Goal: Communication & Community: Answer question/provide support

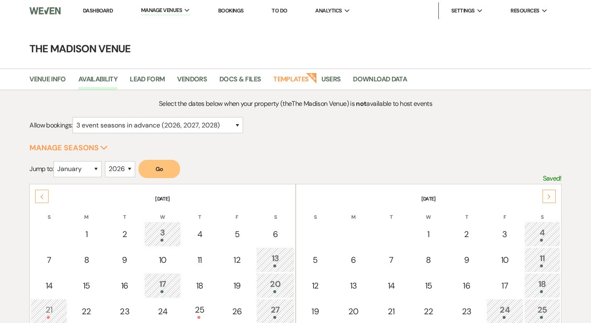
select select "3"
select select "2026"
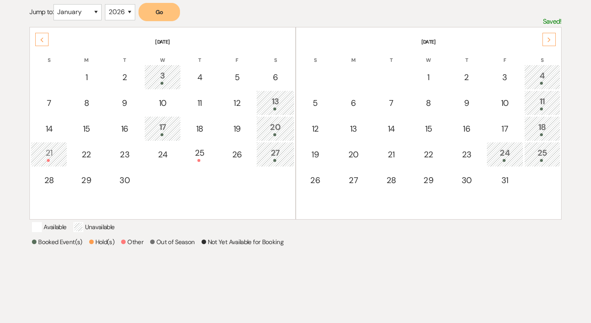
scroll to position [157, 0]
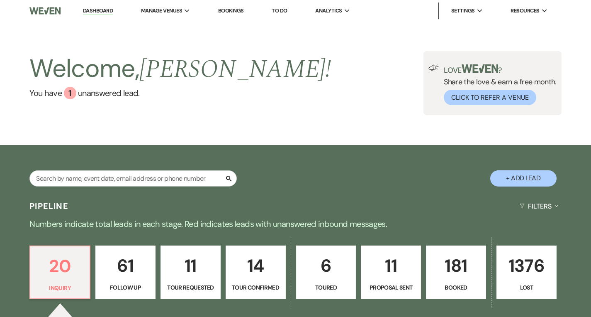
click at [95, 12] on link "Dashboard" at bounding box center [98, 11] width 30 height 8
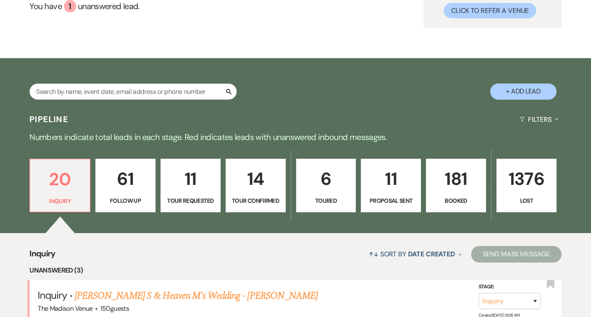
scroll to position [254, 0]
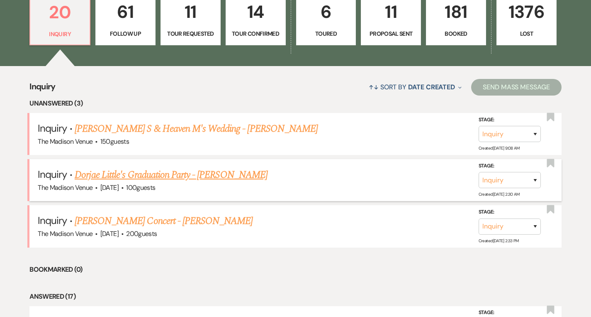
click at [161, 176] on link "Dorjae Little's Graduation Party - [PERSON_NAME]" at bounding box center [171, 174] width 193 height 15
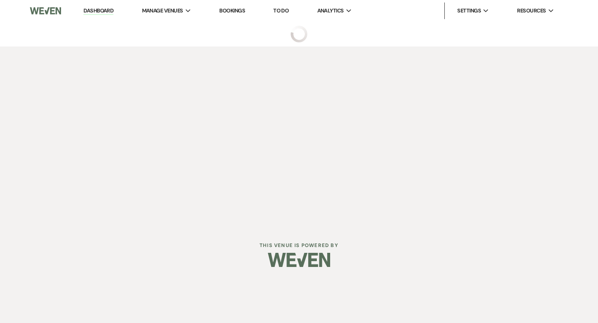
select select "5"
select select "19"
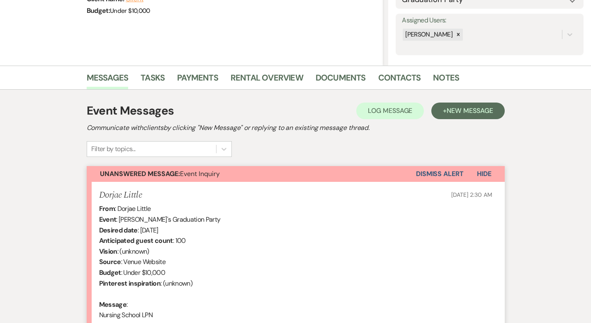
scroll to position [249, 0]
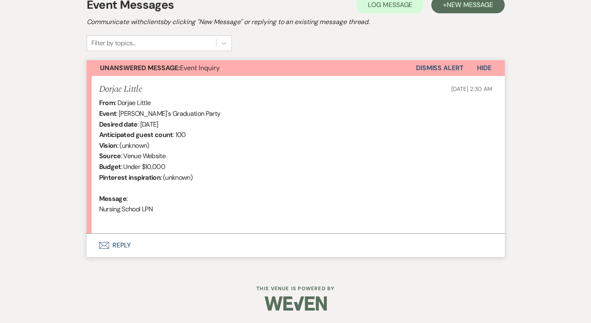
click at [104, 245] on button "Envelope Reply" at bounding box center [296, 245] width 418 height 23
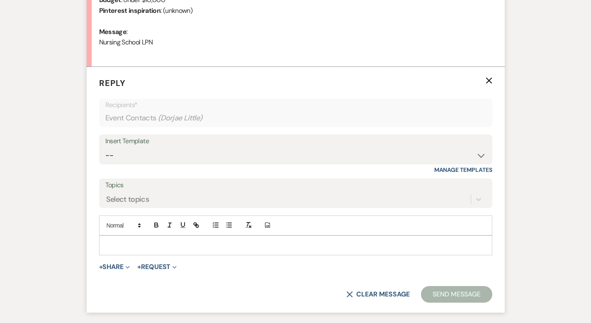
scroll to position [402, 0]
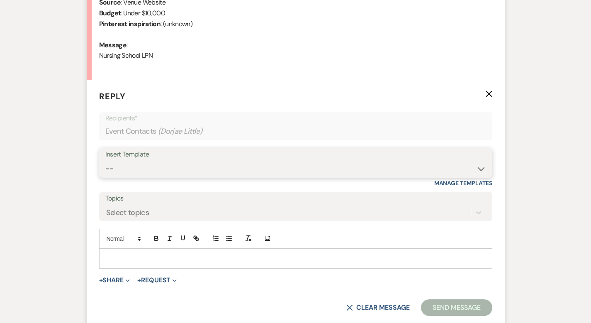
click at [105, 166] on select "-- Weven Planning Portal Introduction (Booked Events) Corporate Lead Follow Up …" at bounding box center [295, 169] width 381 height 16
click at [34, 158] on div "Messages Tasks Payments Rental Overview Documents Contacts Notes Event Messages…" at bounding box center [295, 77] width 591 height 542
click at [106, 257] on p at bounding box center [296, 258] width 380 height 9
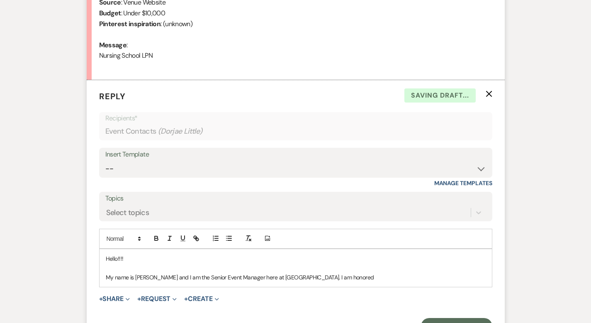
click at [307, 275] on p "My name is [PERSON_NAME] and I am the Senior Event Manager here at [GEOGRAPHIC_…" at bounding box center [296, 277] width 380 height 9
click at [261, 277] on p "My name is [PERSON_NAME] and I am the Senior Event Manager here at [GEOGRAPHIC_…" at bounding box center [296, 277] width 380 height 9
click at [289, 276] on p "My name is [PERSON_NAME] and I am the Senior Event Manager here at [GEOGRAPHIC_…" at bounding box center [296, 277] width 380 height 9
click at [324, 276] on p "My name is [PERSON_NAME] and I am the Senior Event Manager here at [GEOGRAPHIC_…" at bounding box center [296, 277] width 380 height 9
click at [394, 278] on p "My name is [PERSON_NAME] and I am the Senior Event Manager here at [GEOGRAPHIC_…" at bounding box center [296, 277] width 380 height 9
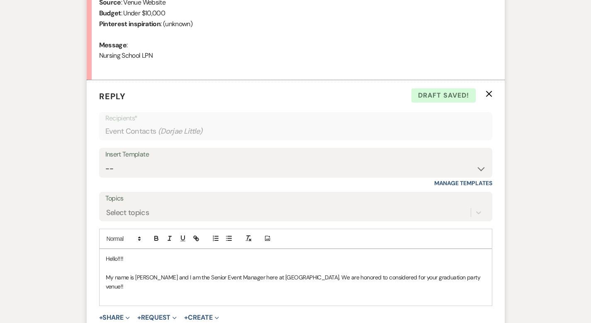
click at [260, 277] on p "My name is [PERSON_NAME] and I am the Senior Event Manager here at [GEOGRAPHIC_…" at bounding box center [296, 282] width 380 height 19
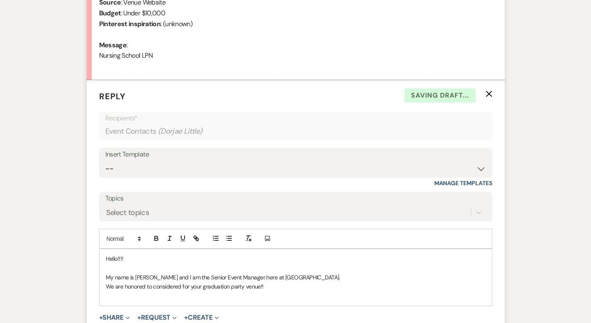
click at [264, 287] on p "We are honored to considered for your graduation party venue!!" at bounding box center [296, 286] width 380 height 9
click at [106, 296] on p "I will ;ink some info for you! This way" at bounding box center [296, 295] width 380 height 9
click at [164, 299] on p "I will link some info for you! This way" at bounding box center [296, 295] width 380 height 9
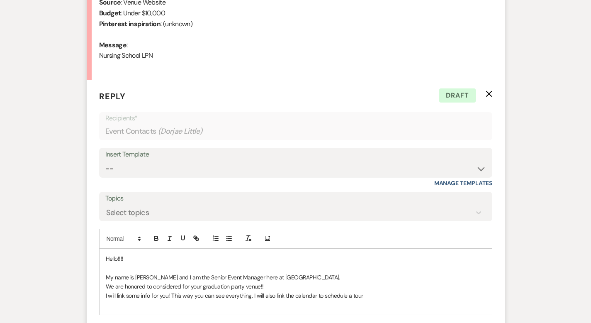
click at [290, 295] on p "I will link some info for you! This way you can see everything. I will also lin…" at bounding box center [296, 295] width 380 height 9
click at [356, 295] on p "I will link some info for you! This way you can see everything. I will also lin…" at bounding box center [296, 295] width 380 height 9
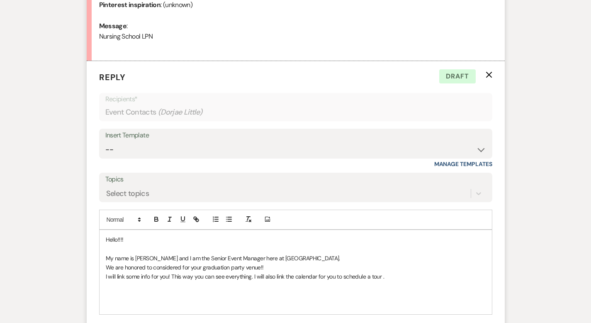
scroll to position [530, 0]
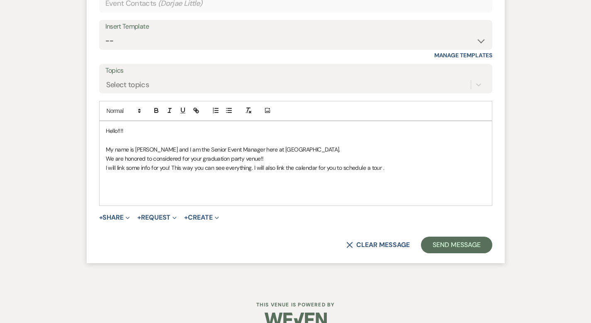
click at [106, 184] on p at bounding box center [296, 186] width 380 height 9
click at [106, 185] on p at bounding box center [296, 186] width 380 height 9
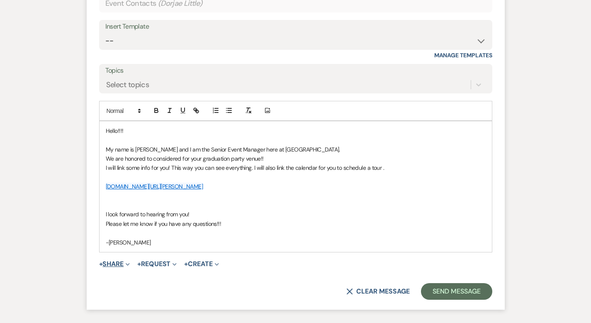
click at [99, 265] on button "+ Share Expand" at bounding box center [114, 264] width 31 height 7
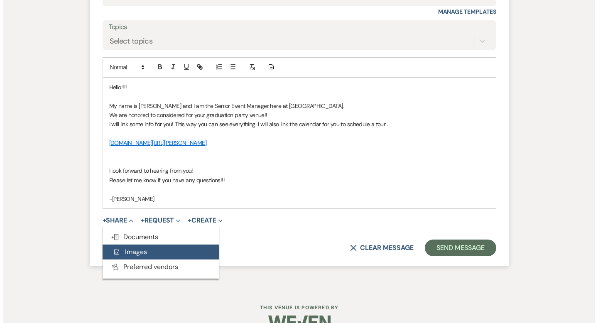
scroll to position [592, 0]
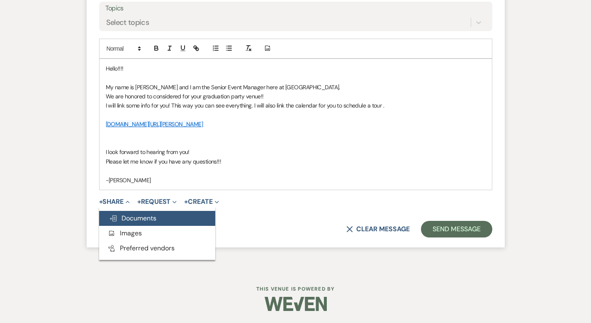
click at [109, 219] on span "Doc Upload Documents" at bounding box center [132, 218] width 47 height 9
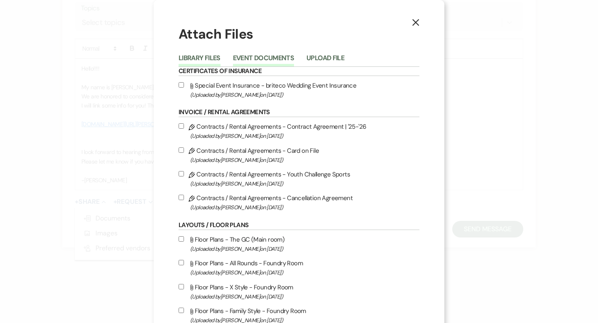
click at [243, 55] on button "Event Documents" at bounding box center [263, 61] width 61 height 12
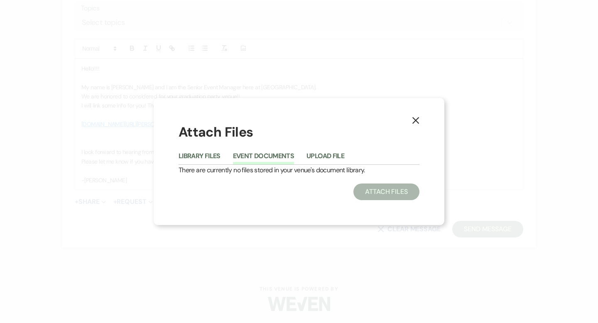
click at [416, 122] on use "button" at bounding box center [415, 120] width 7 height 7
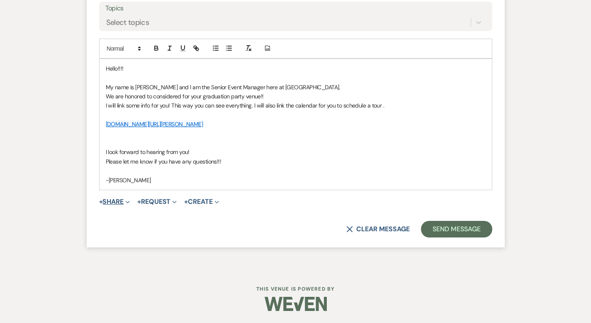
click at [99, 198] on button "+ Share Expand" at bounding box center [114, 201] width 31 height 7
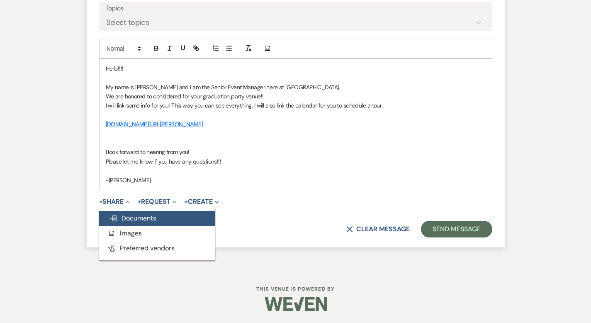
click at [110, 219] on span "Doc Upload Documents" at bounding box center [132, 218] width 47 height 9
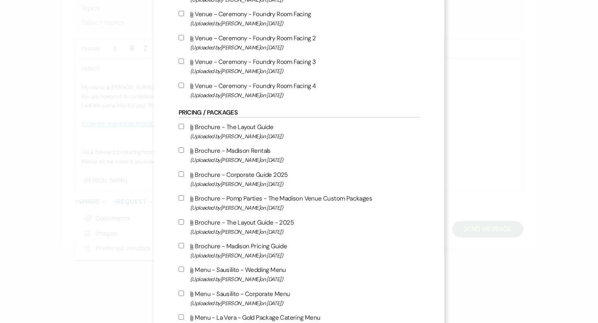
scroll to position [958, 0]
click at [178, 176] on input "Attach File Brochure - Corporate Guide 2025 (Uploaded by [PERSON_NAME] on [DATE…" at bounding box center [180, 172] width 5 height 5
checkbox input "true"
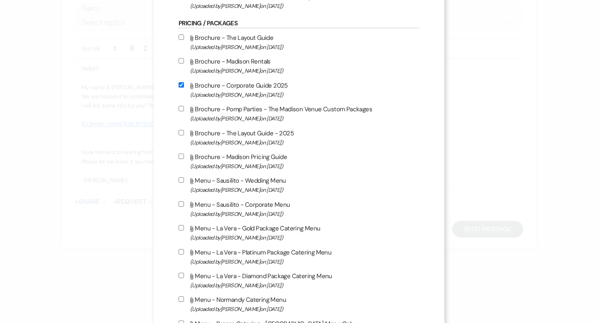
scroll to position [1101, 0]
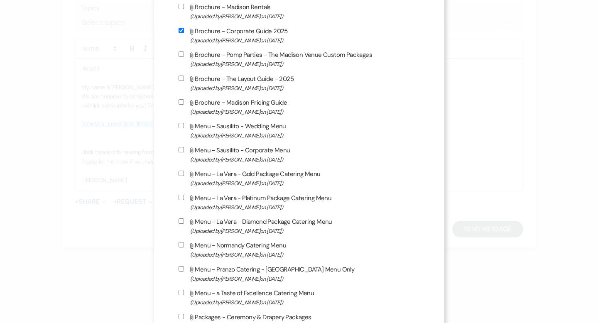
click at [178, 105] on input "Attach File Brochure - Madison Pricing Guide (Uploaded by [PERSON_NAME] on [DAT…" at bounding box center [180, 101] width 5 height 5
checkbox input "true"
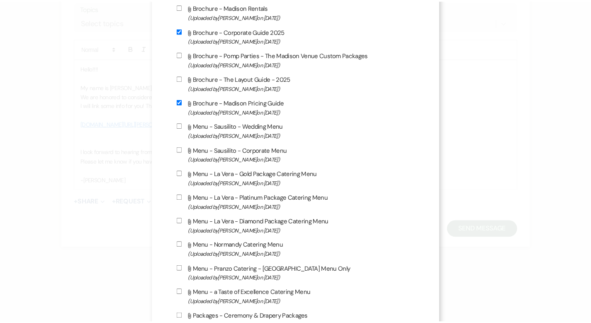
scroll to position [1277, 0]
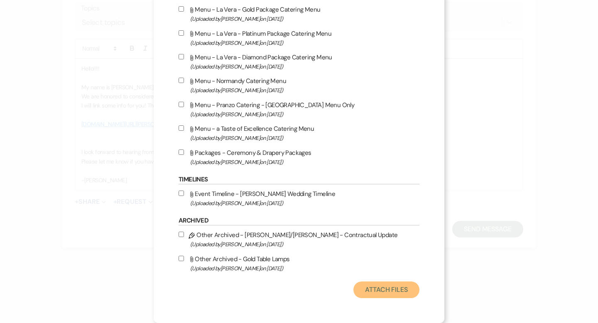
click at [371, 290] on button "Attach Files" at bounding box center [386, 289] width 66 height 17
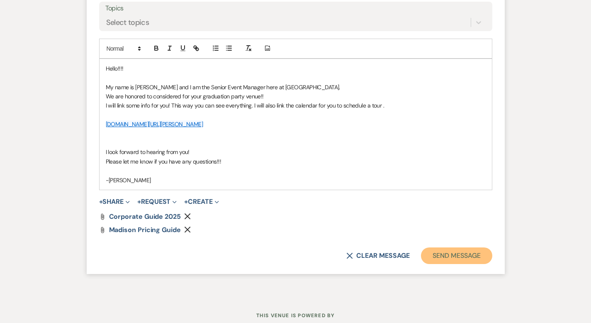
click at [472, 254] on button "Send Message" at bounding box center [456, 255] width 71 height 17
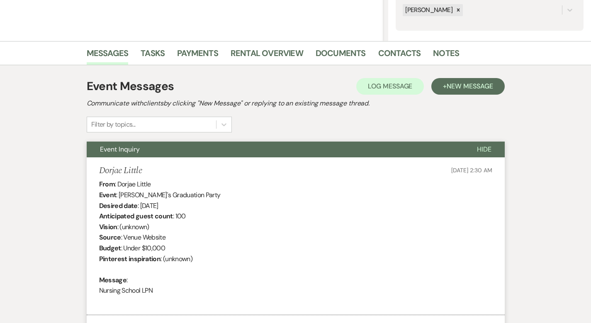
scroll to position [0, 0]
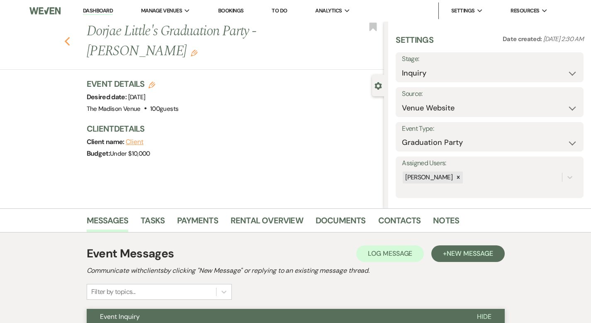
click at [64, 37] on icon "Previous" at bounding box center [67, 42] width 6 height 10
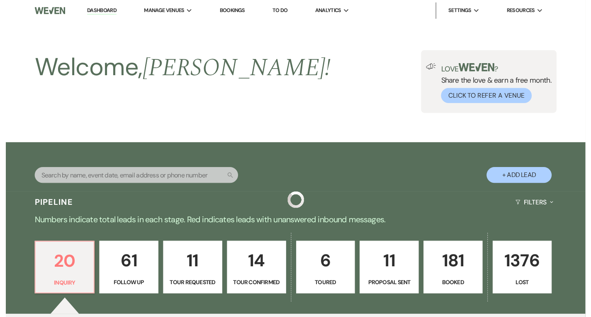
scroll to position [254, 0]
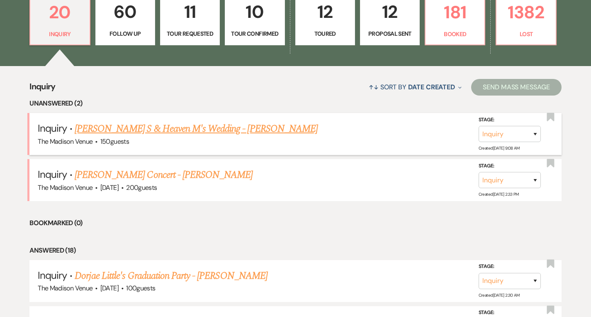
click at [128, 128] on link "[PERSON_NAME] S & Heaven M's Wedding - [PERSON_NAME]" at bounding box center [196, 128] width 243 height 15
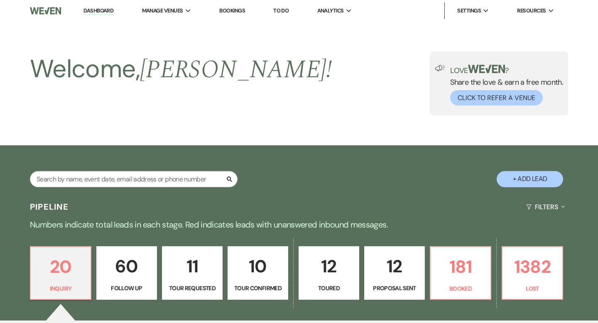
select select "17"
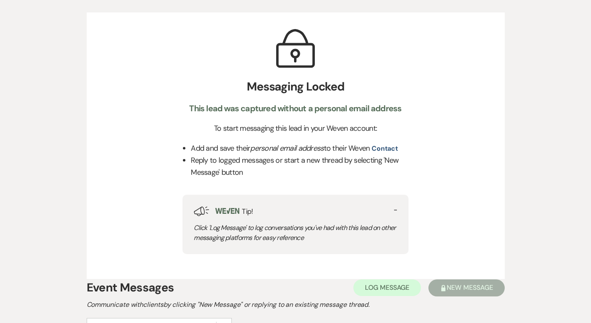
scroll to position [163, 0]
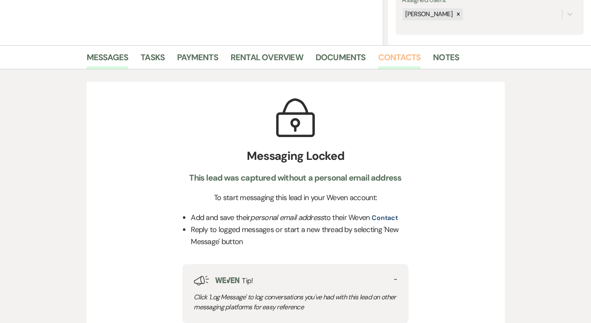
click at [378, 57] on link "Contacts" at bounding box center [399, 60] width 43 height 18
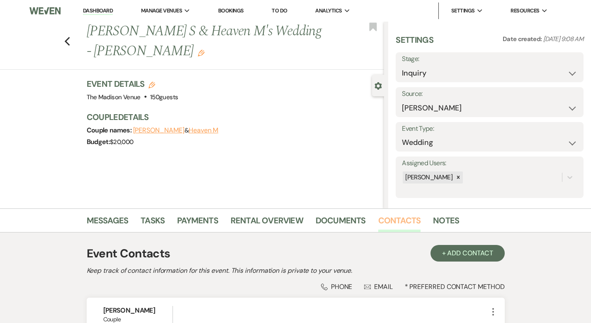
scroll to position [119, 0]
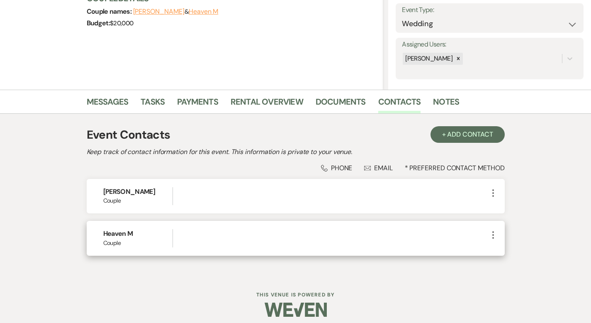
click at [498, 236] on icon "More" at bounding box center [493, 235] width 10 height 10
click at [505, 249] on use "button" at bounding box center [501, 251] width 6 height 6
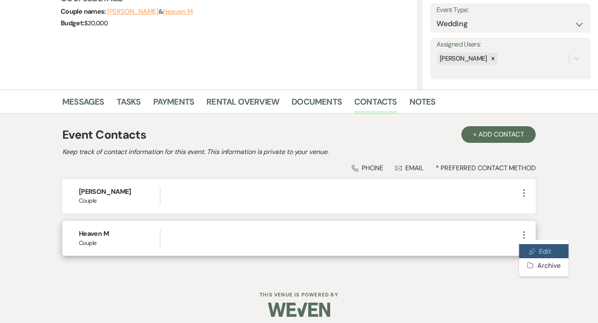
select select "1"
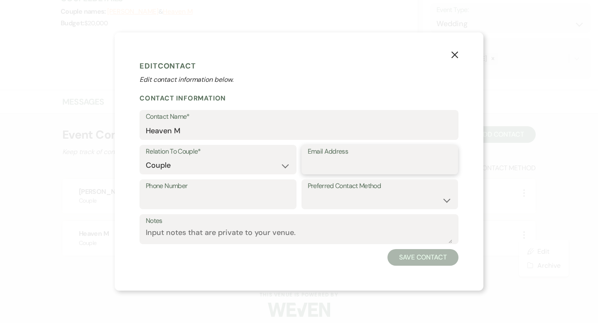
click at [315, 159] on input "Email Address" at bounding box center [380, 165] width 144 height 16
paste input "[EMAIL_ADDRESS][DOMAIN_NAME]"
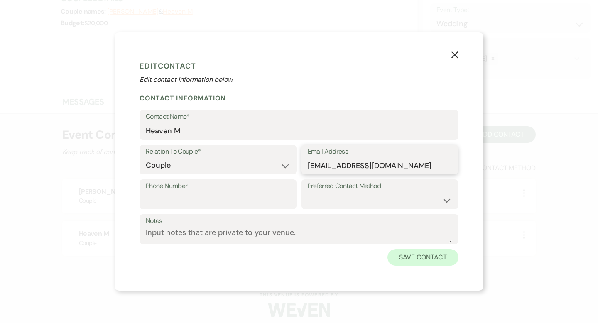
type input "[EMAIL_ADDRESS][DOMAIN_NAME]"
click at [434, 258] on button "Save Contact" at bounding box center [422, 257] width 71 height 17
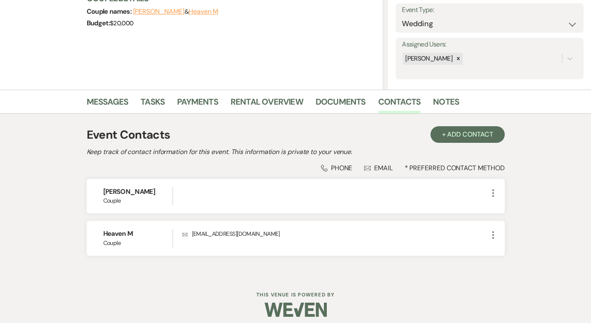
scroll to position [0, 0]
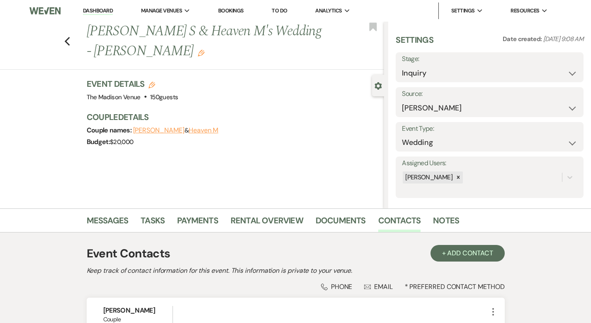
click at [47, 33] on div "Previous [PERSON_NAME] S & Heaven M's Wedding - [PERSON_NAME] Edit Bookmark" at bounding box center [190, 46] width 388 height 48
click at [64, 37] on icon "Previous" at bounding box center [67, 42] width 6 height 10
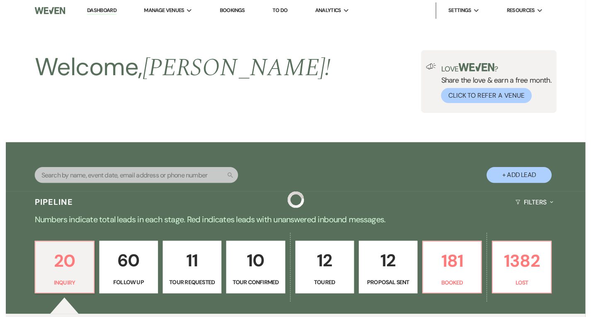
scroll to position [254, 0]
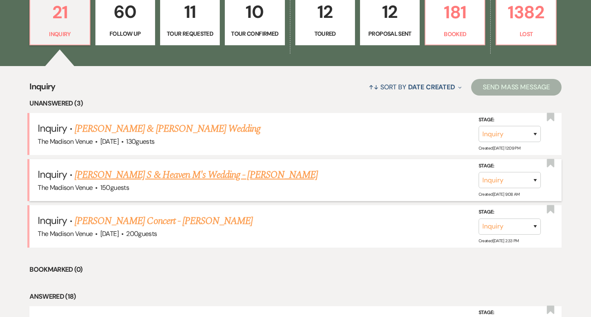
click at [178, 176] on link "[PERSON_NAME] S & Heaven M's Wedding - [PERSON_NAME]" at bounding box center [196, 174] width 243 height 15
select select "17"
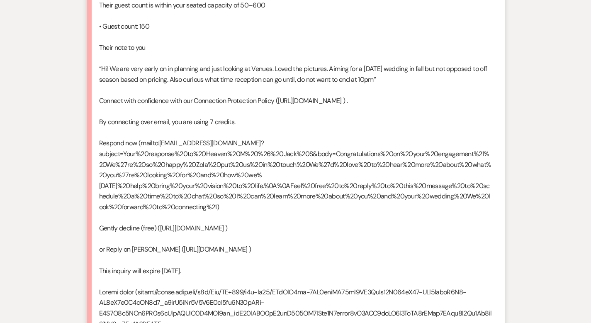
scroll to position [1226, 0]
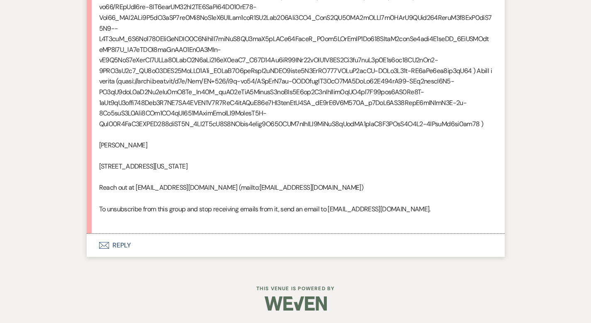
click at [94, 243] on button "Envelope Reply" at bounding box center [296, 245] width 418 height 23
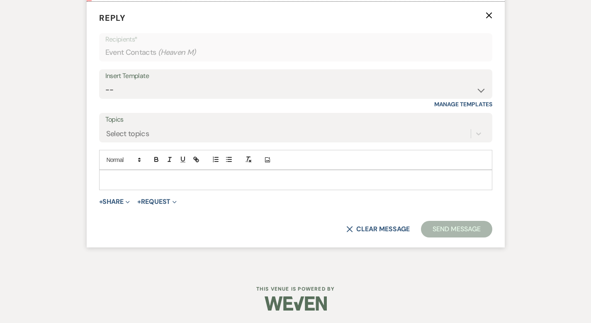
scroll to position [1421, 0]
click at [112, 98] on select "-- Weven Planning Portal Introduction (Booked Events) Corporate Lead Follow Up …" at bounding box center [295, 90] width 381 height 16
select select "4631"
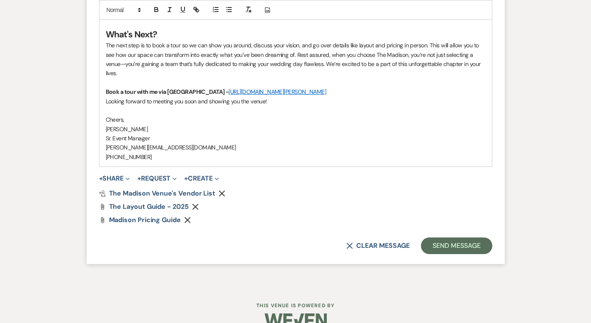
scroll to position [2015, 0]
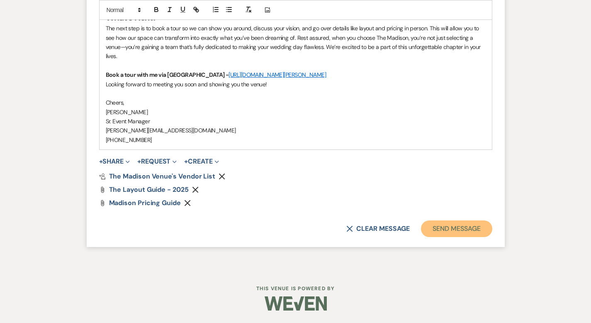
click at [482, 230] on button "Send Message" at bounding box center [456, 228] width 71 height 17
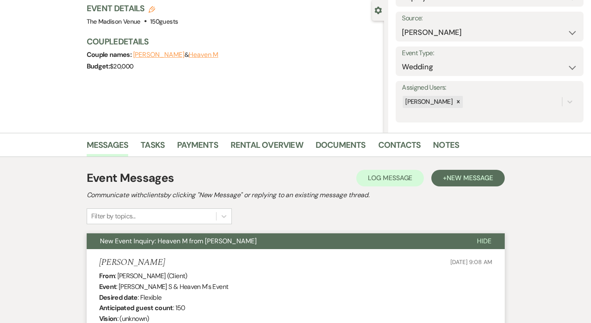
scroll to position [0, 0]
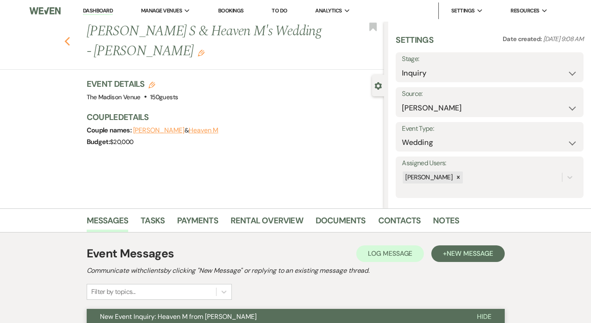
click at [64, 37] on icon "Previous" at bounding box center [67, 42] width 6 height 10
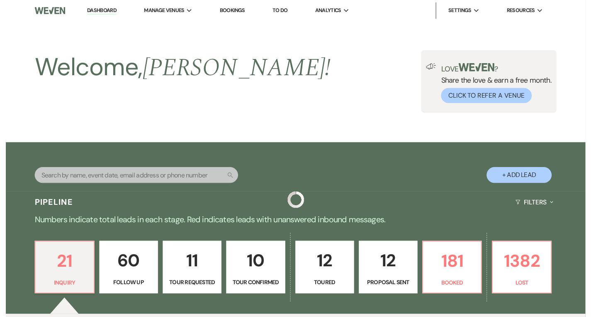
scroll to position [254, 0]
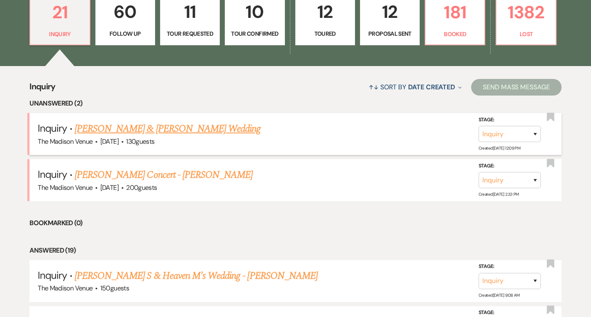
click at [164, 126] on link "[PERSON_NAME] & [PERSON_NAME] Wedding" at bounding box center [168, 128] width 186 height 15
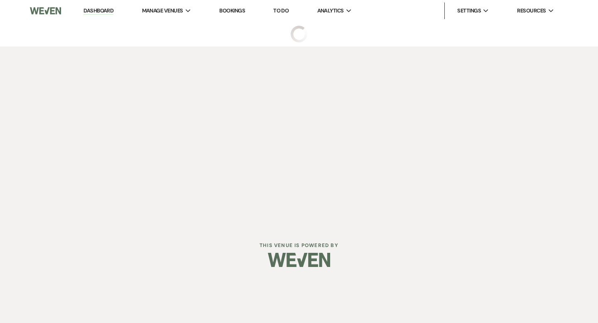
select select "5"
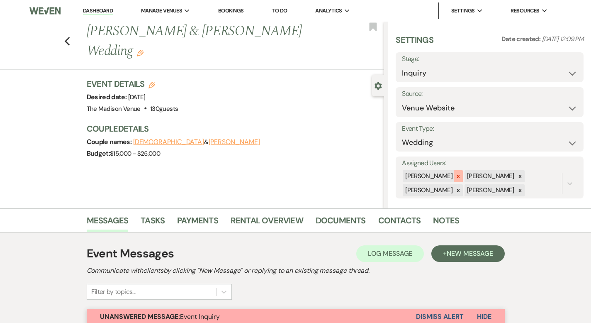
click at [461, 176] on icon at bounding box center [459, 176] width 6 height 6
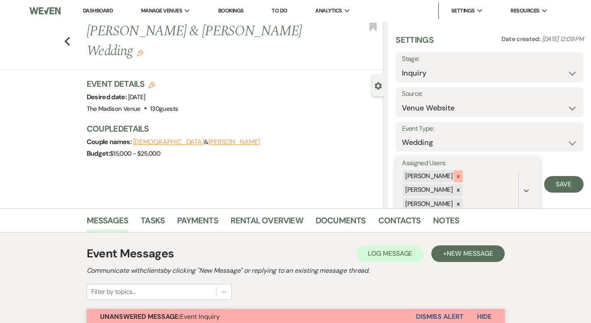
click at [461, 175] on icon at bounding box center [459, 176] width 6 height 6
click at [460, 177] on icon at bounding box center [458, 176] width 3 height 3
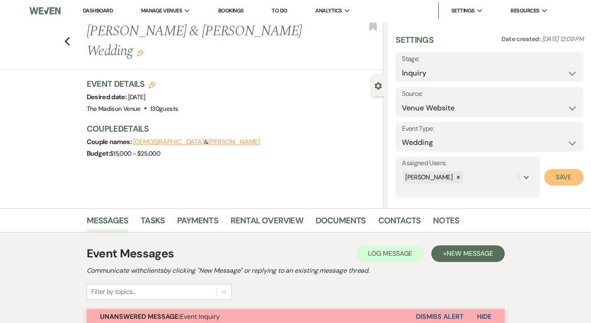
click at [568, 177] on button "Save" at bounding box center [563, 177] width 39 height 17
click at [144, 50] on icon "Edit" at bounding box center [140, 53] width 7 height 7
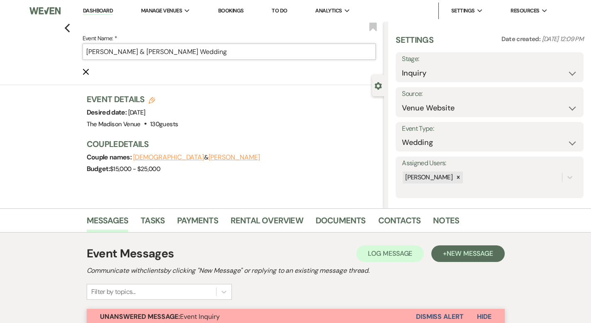
click at [210, 50] on input "[PERSON_NAME] & [PERSON_NAME] Wedding" at bounding box center [230, 52] width 294 height 16
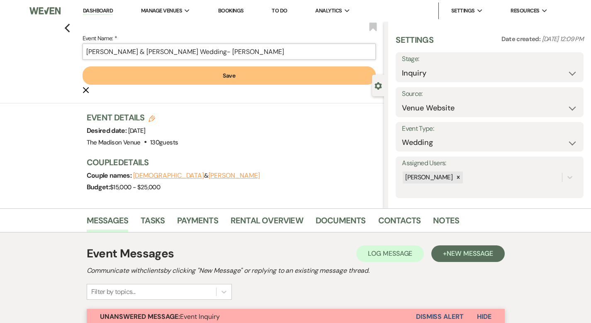
type input "[PERSON_NAME] & [PERSON_NAME] Wedding- [PERSON_NAME]"
click at [191, 75] on button "Save" at bounding box center [230, 75] width 294 height 18
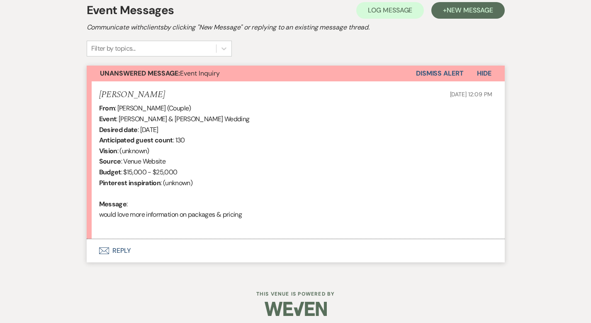
scroll to position [249, 0]
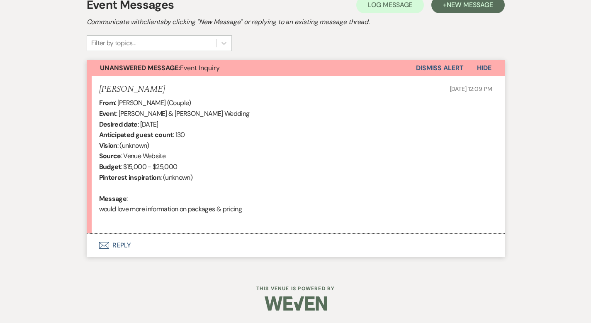
click at [90, 245] on button "Envelope Reply" at bounding box center [296, 245] width 418 height 23
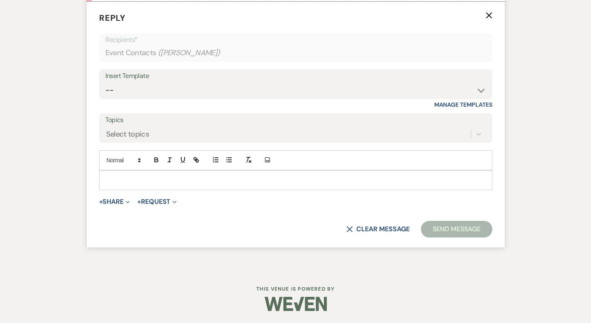
scroll to position [481, 0]
click at [215, 84] on select "-- Weven Planning Portal Introduction (Booked Events) Corporate Lead Follow Up …" at bounding box center [295, 90] width 381 height 16
select select "4631"
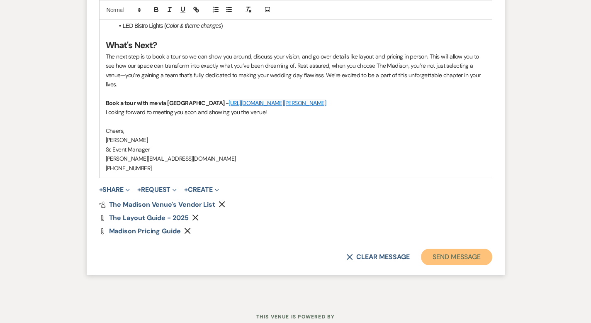
click at [481, 249] on button "Send Message" at bounding box center [456, 257] width 71 height 17
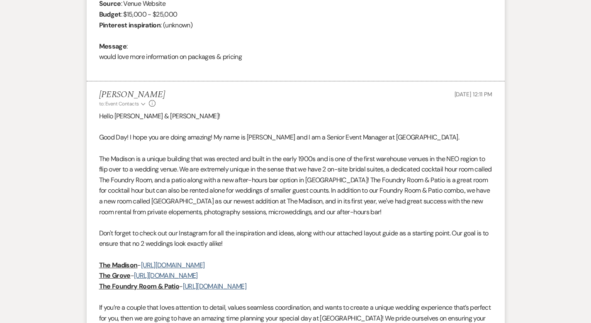
scroll to position [0, 0]
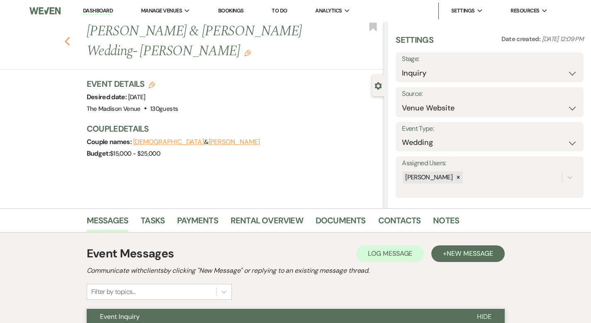
click at [64, 37] on icon "Previous" at bounding box center [67, 42] width 6 height 10
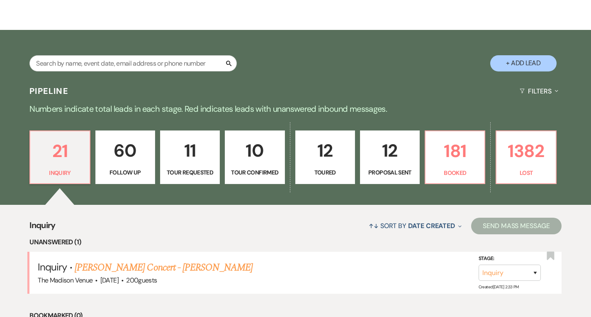
scroll to position [234, 0]
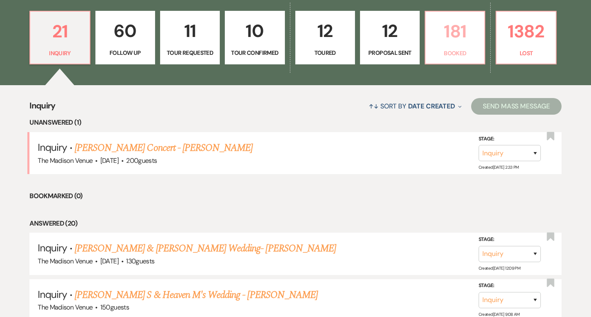
click at [447, 39] on p "181" at bounding box center [455, 31] width 49 height 28
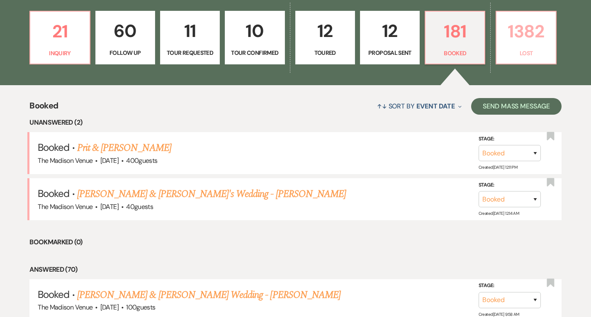
click at [533, 50] on p "Lost" at bounding box center [526, 53] width 49 height 9
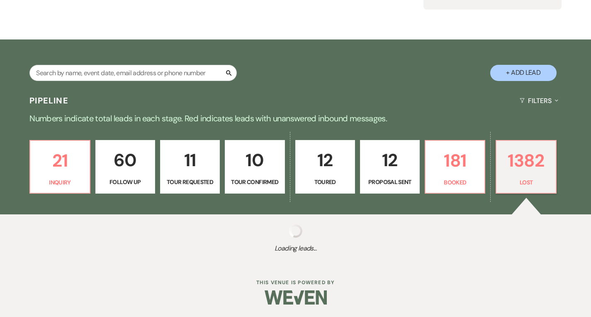
scroll to position [106, 0]
select select "8"
select select "7"
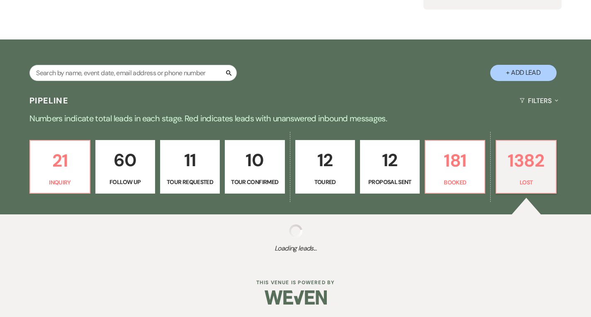
select select "8"
select select "11"
select select "8"
select select "11"
select select "8"
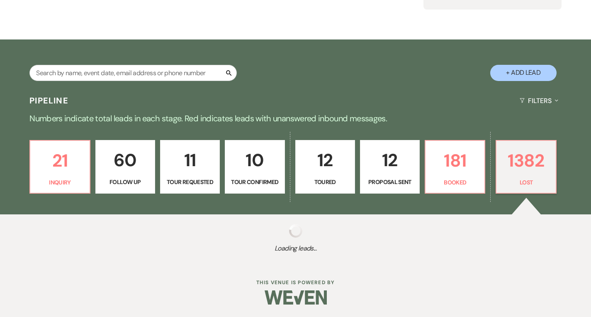
select select "11"
select select "8"
select select "11"
select select "8"
select select "10"
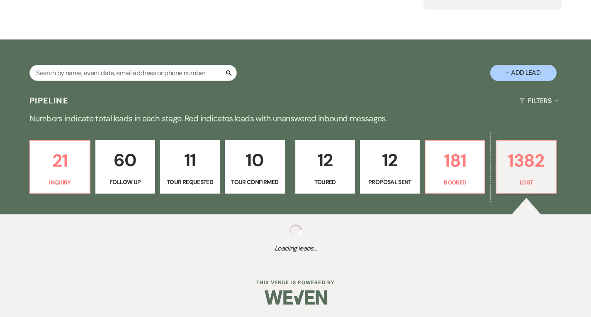
select select "8"
select select "1"
select select "8"
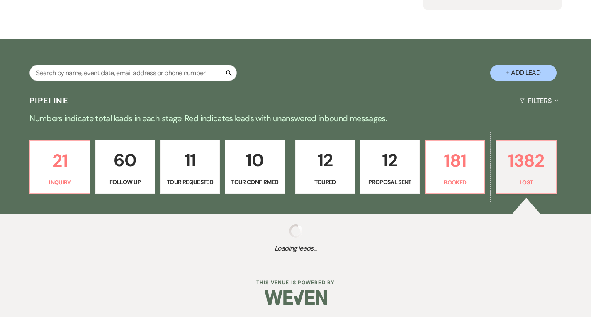
select select "7"
select select "8"
select select "6"
select select "8"
select select "6"
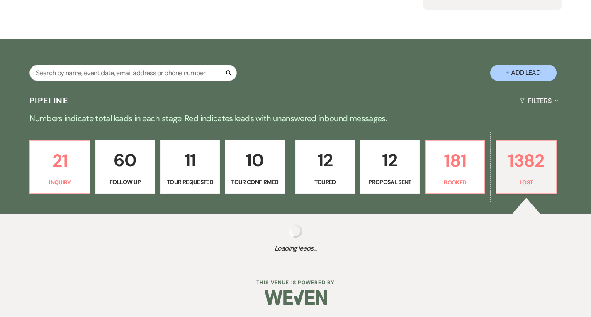
select select "8"
select select "5"
select select "8"
select select "1"
select select "8"
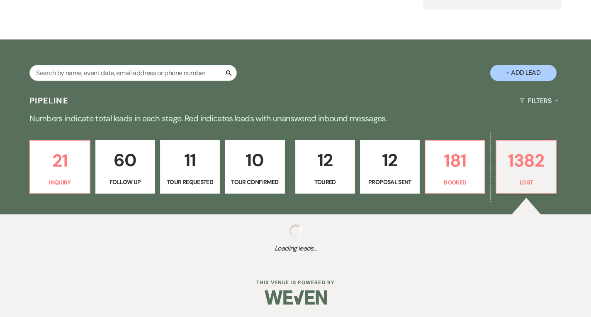
select select "10"
select select "8"
select select "5"
select select "8"
select select "6"
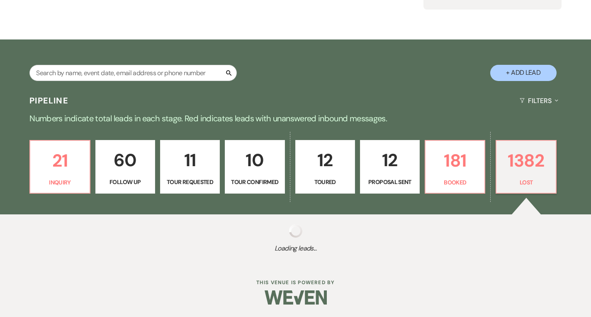
select select "8"
select select "5"
select select "8"
select select "5"
select select "8"
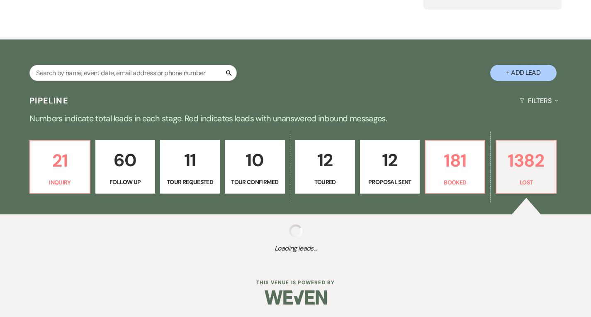
select select "5"
select select "8"
select select "5"
select select "8"
select select "5"
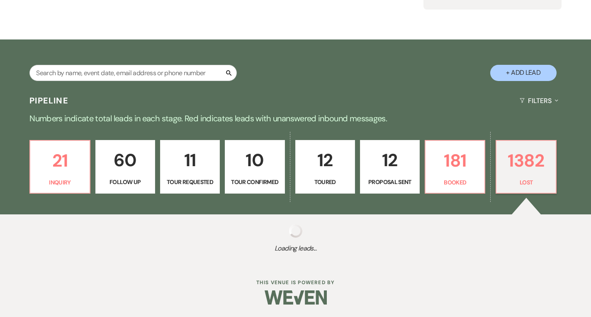
select select "8"
select select "10"
select select "8"
select select "7"
select select "8"
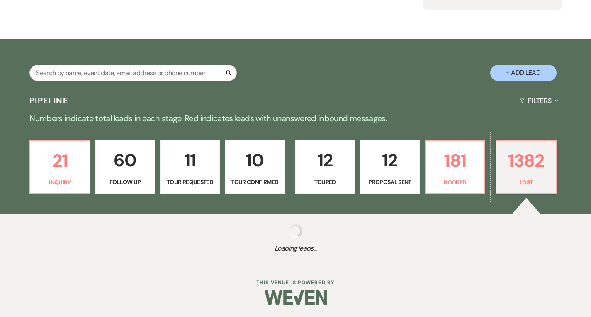
select select "5"
select select "8"
select select "5"
select select "8"
select select "6"
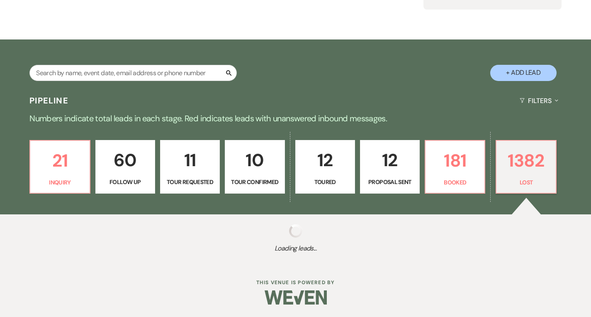
select select "8"
select select "7"
select select "8"
select select "5"
select select "8"
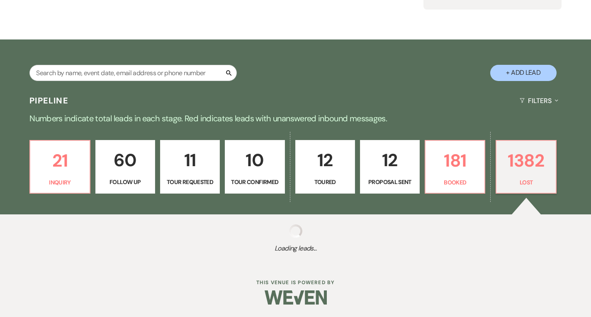
select select "5"
select select "8"
select select "5"
select select "8"
select select "5"
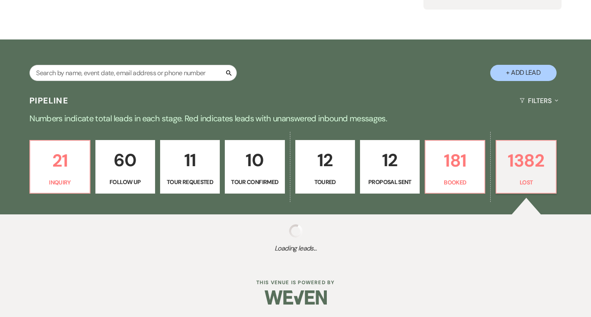
select select "8"
select select "10"
select select "8"
select select "7"
select select "8"
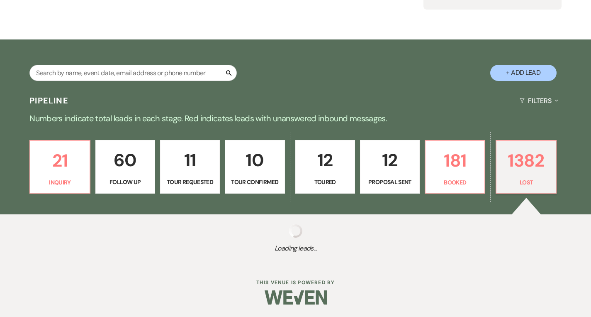
select select "5"
select select "8"
select select "6"
select select "8"
select select "5"
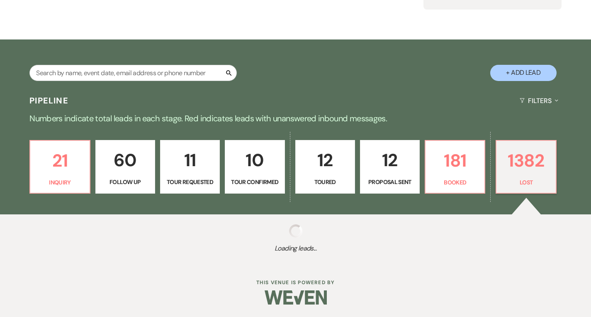
select select "8"
select select "1"
select select "8"
select select "6"
select select "8"
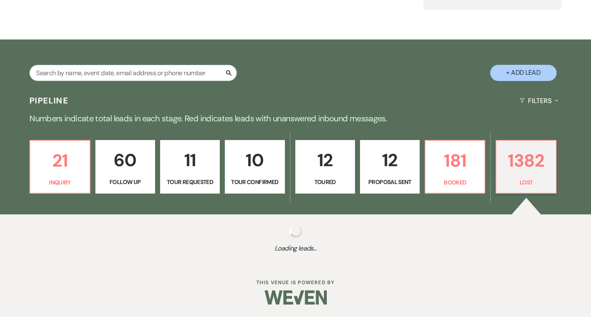
select select "5"
select select "8"
select select "6"
select select "8"
select select "5"
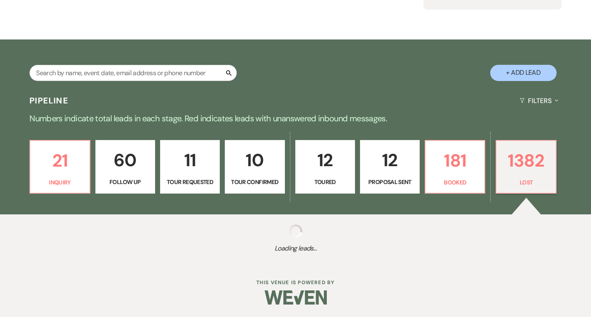
select select "8"
select select "5"
select select "8"
select select "5"
select select "8"
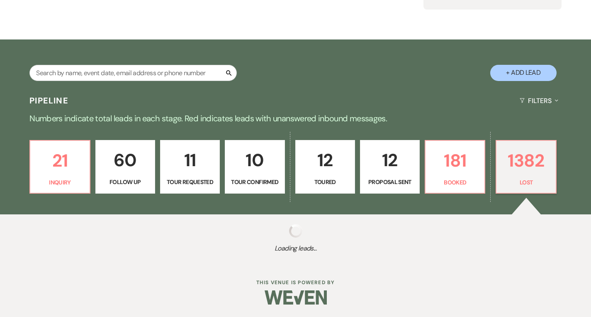
select select "5"
select select "8"
select select "5"
select select "8"
select select "5"
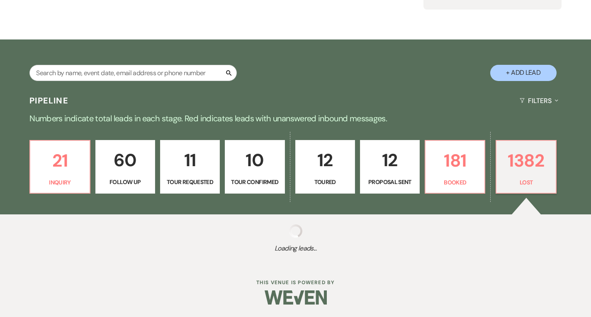
select select "8"
select select "5"
select select "8"
select select "1"
select select "8"
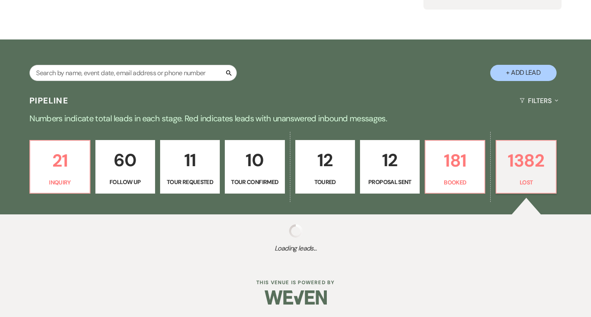
select select "5"
select select "8"
select select "10"
select select "8"
select select "6"
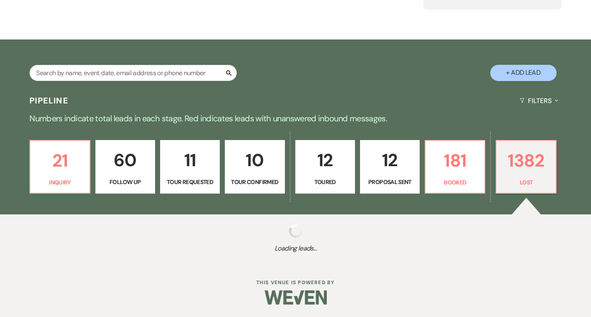
select select "8"
select select "5"
select select "8"
select select "5"
select select "8"
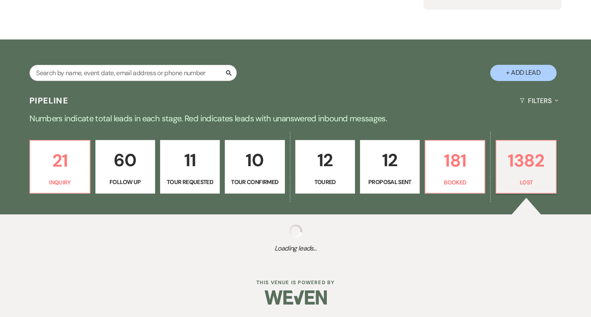
select select "5"
select select "8"
select select "6"
select select "8"
select select "5"
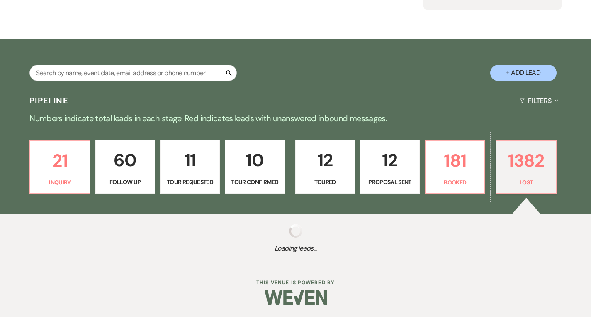
select select "8"
select select "5"
select select "8"
select select "7"
select select "8"
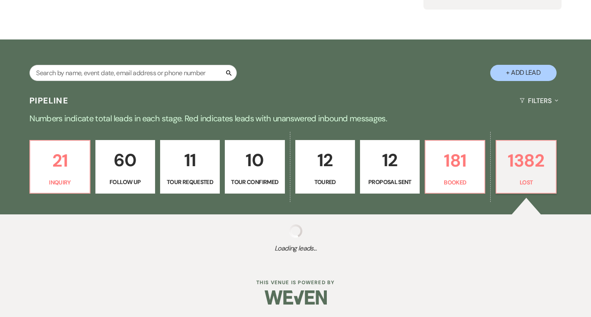
select select "8"
select select "1"
select select "8"
select select "6"
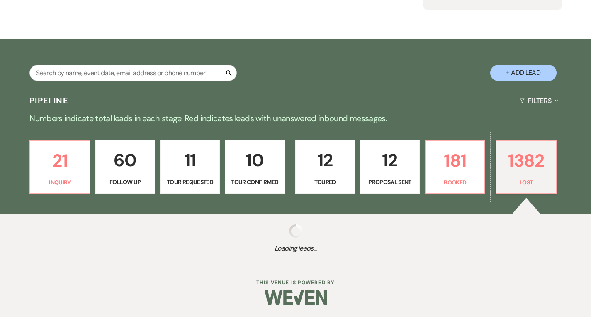
select select "8"
select select "6"
select select "8"
select select "5"
select select "8"
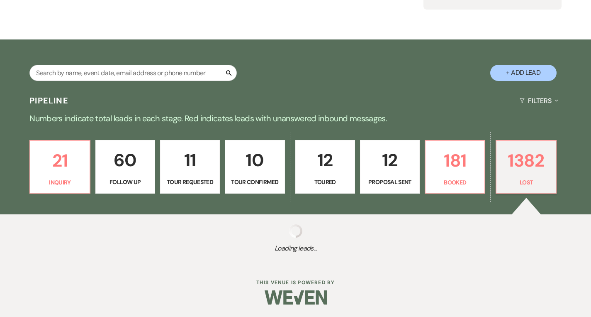
select select "10"
select select "8"
select select "10"
select select "8"
select select "10"
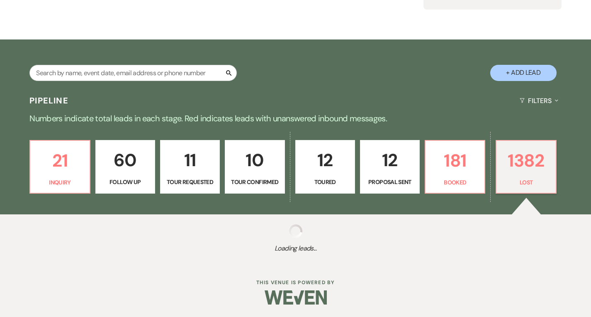
select select "8"
select select "6"
select select "8"
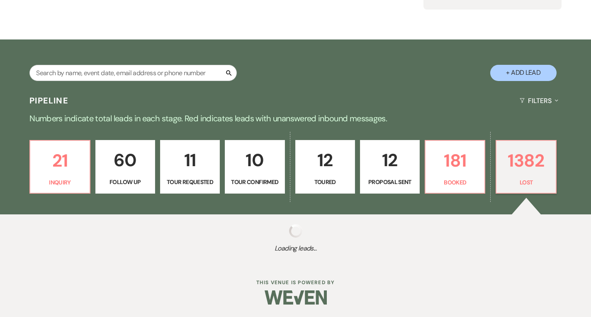
select select "5"
select select "8"
select select "5"
select select "8"
select select "10"
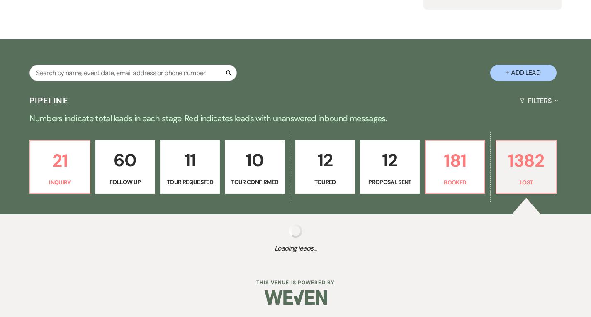
select select "8"
select select "5"
select select "8"
select select "5"
select select "8"
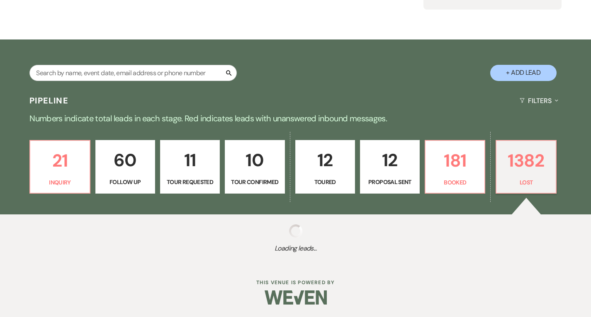
select select "5"
select select "8"
select select "6"
select select "8"
select select "5"
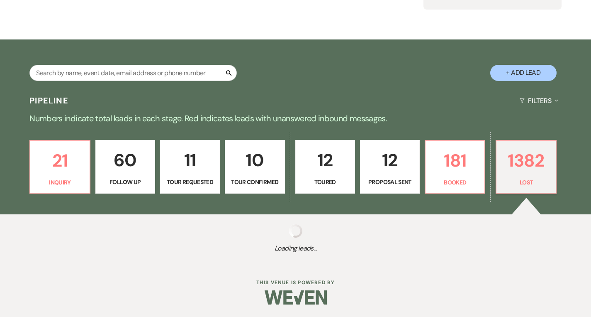
select select "8"
select select "5"
select select "8"
select select "6"
select select "8"
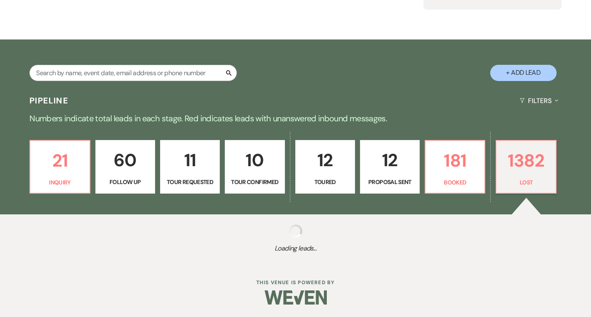
select select "5"
select select "8"
select select "5"
select select "8"
select select "5"
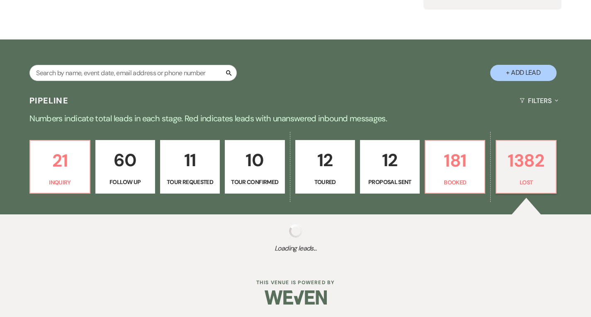
select select "8"
select select "7"
select select "8"
select select "5"
select select "8"
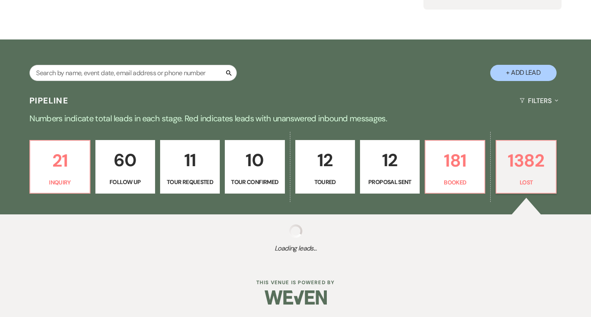
select select "5"
select select "8"
select select "5"
select select "8"
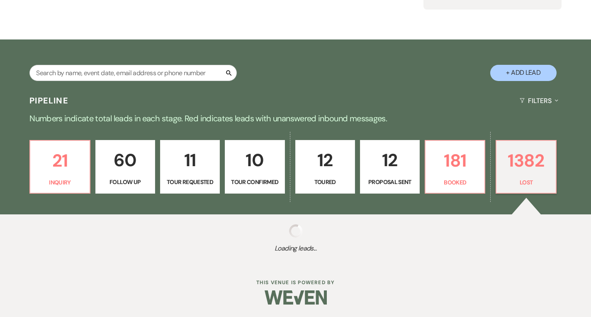
select select "8"
select select "5"
select select "8"
select select "5"
select select "8"
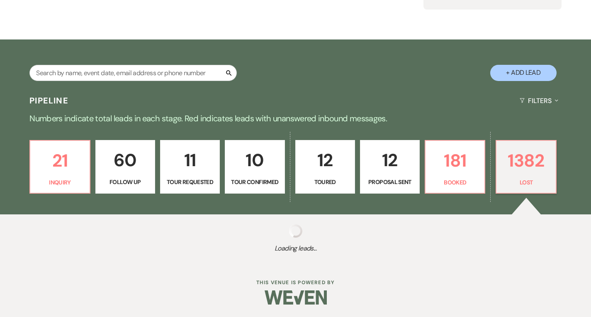
select select "5"
select select "8"
select select "5"
select select "8"
select select "11"
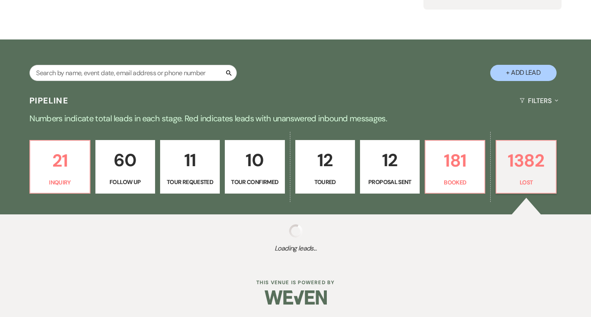
select select "8"
select select "5"
select select "8"
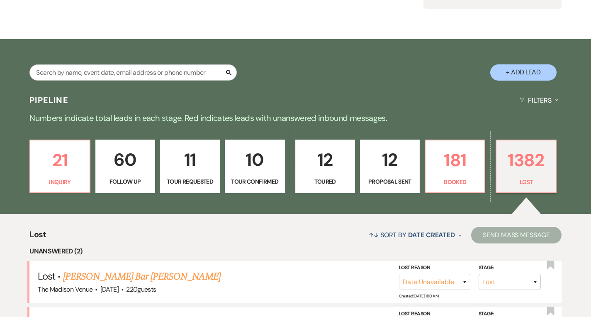
scroll to position [234, 0]
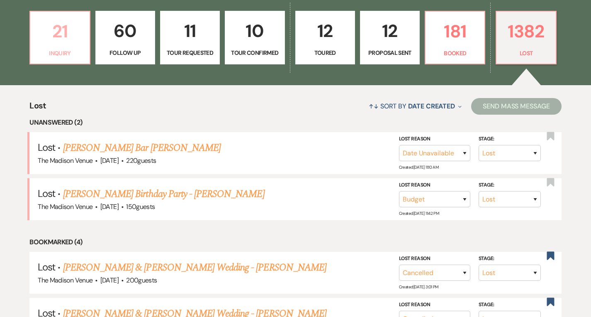
click at [69, 38] on p "21" at bounding box center [59, 31] width 49 height 28
